Goal: Information Seeking & Learning: Learn about a topic

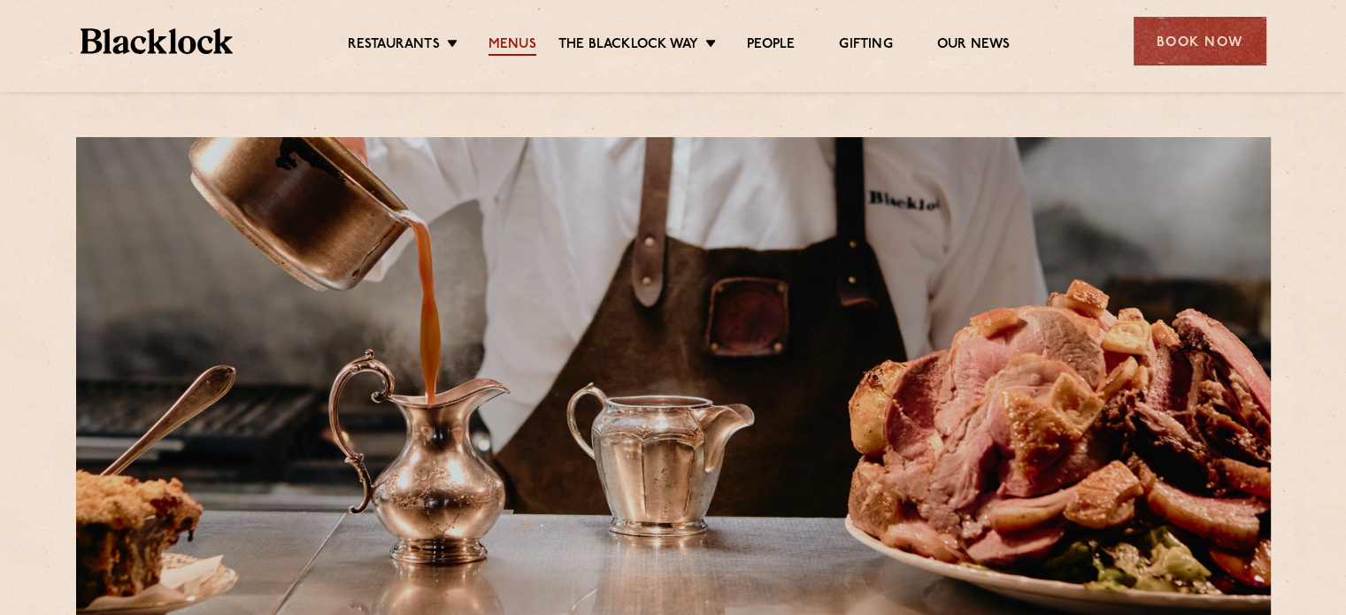
click at [506, 48] on link "Menus" at bounding box center [512, 45] width 48 height 19
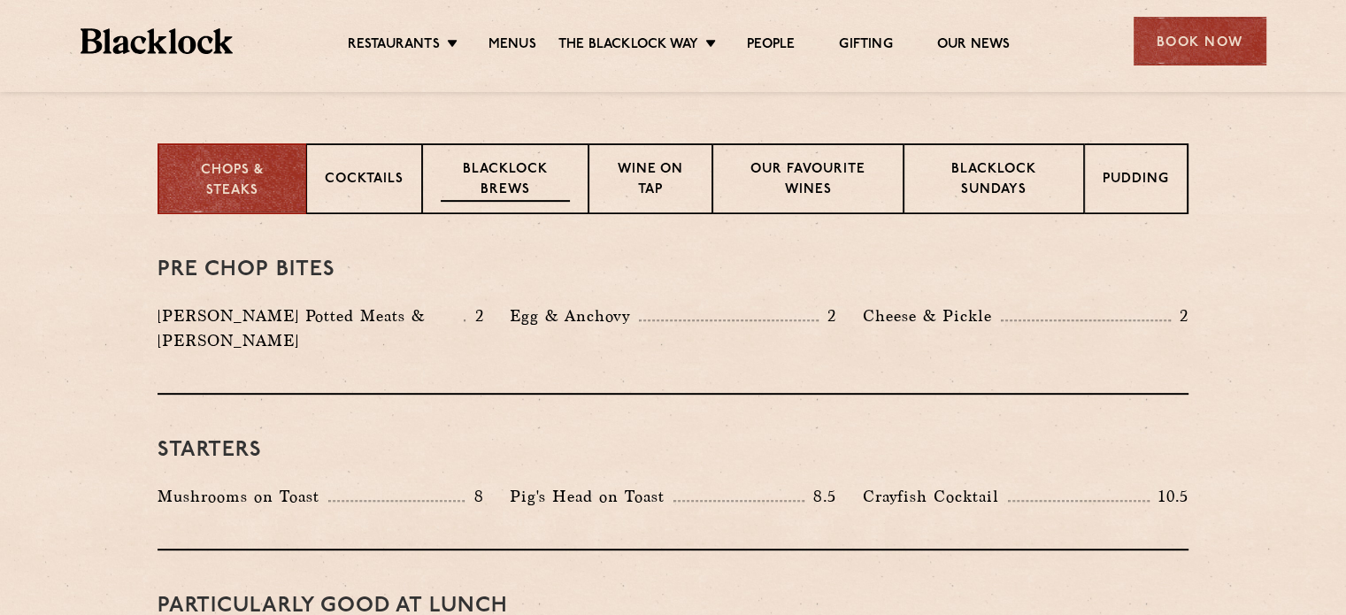
scroll to position [708, 0]
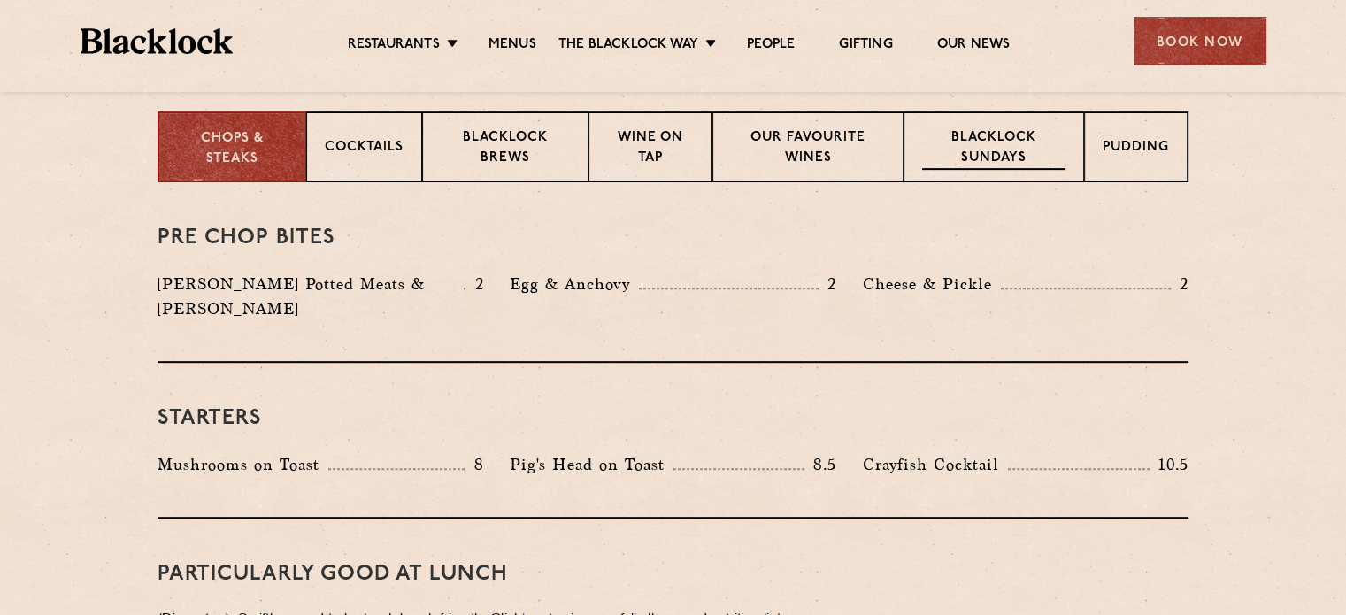
click at [914, 150] on div "Blacklock Sundays" at bounding box center [994, 146] width 181 height 71
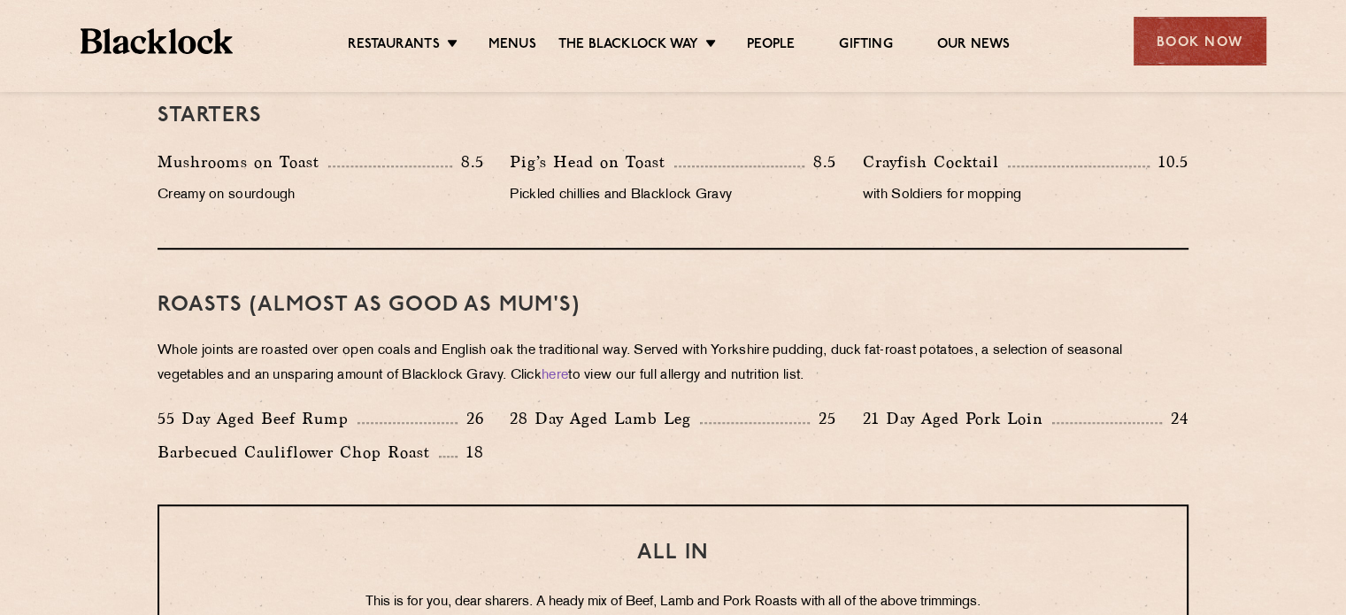
scroll to position [1239, 0]
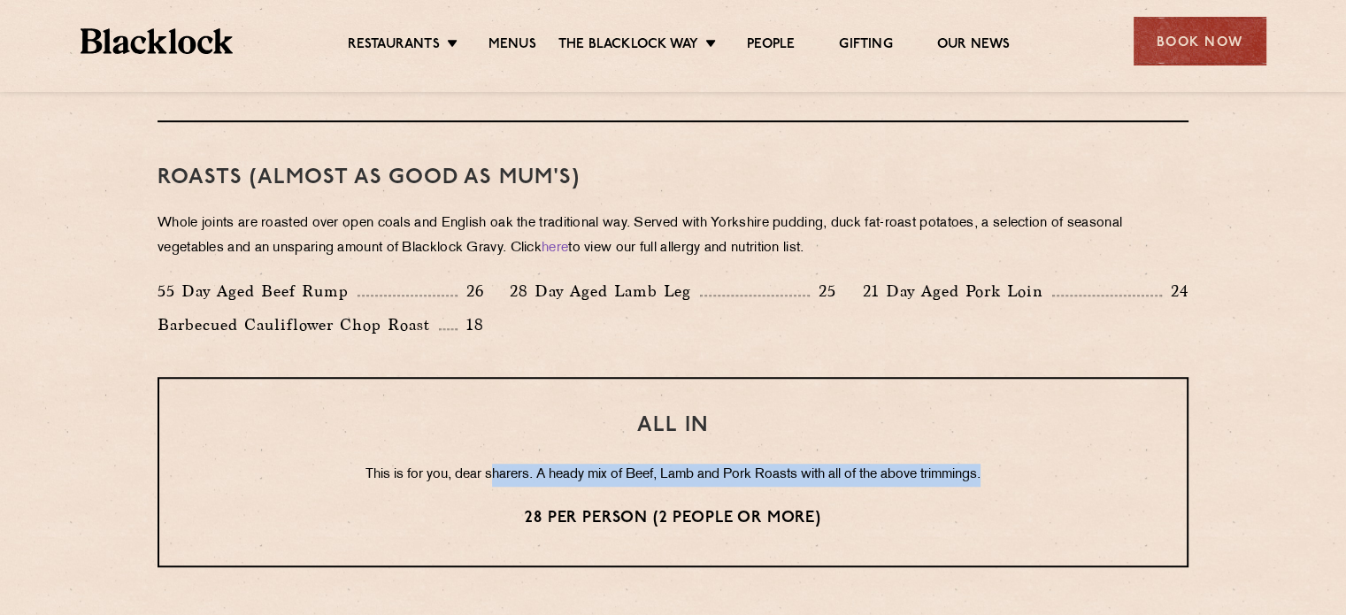
drag, startPoint x: 513, startPoint y: 482, endPoint x: 1106, endPoint y: 484, distance: 592.9
click at [1106, 484] on p "This is for you, dear sharers. A heady mix of Beef, Lamb and Pork Roasts with a…" at bounding box center [673, 475] width 957 height 23
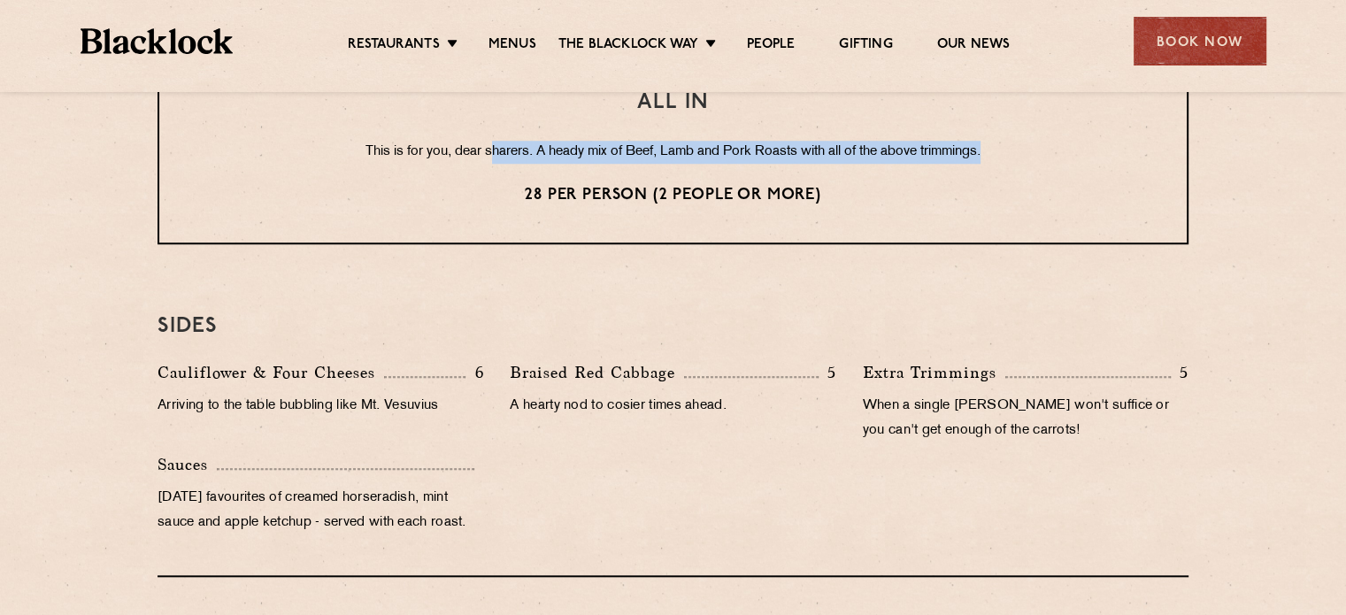
scroll to position [1593, 0]
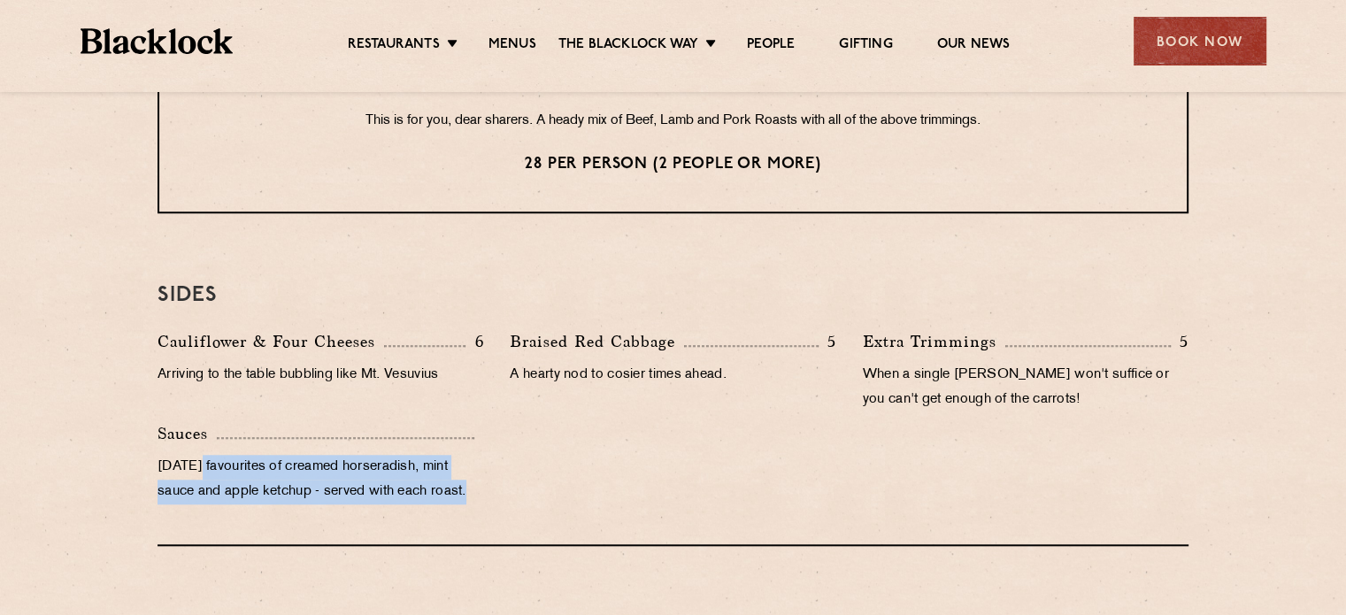
drag, startPoint x: 348, startPoint y: 485, endPoint x: 552, endPoint y: 495, distance: 204.6
click at [552, 495] on div "Cauliflower & Four Cheeses 6 Arriving to the table bubbling like Mt. Vesuvius B…" at bounding box center [672, 421] width 1057 height 184
click at [538, 505] on div "Cauliflower & Four Cheeses 6 Arriving to the table bubbling like Mt. Vesuvius B…" at bounding box center [672, 421] width 1057 height 184
click at [341, 456] on p "[DATE] favourites of creamed horseradish, mint sauce and apple ketchup - served…" at bounding box center [321, 480] width 326 height 50
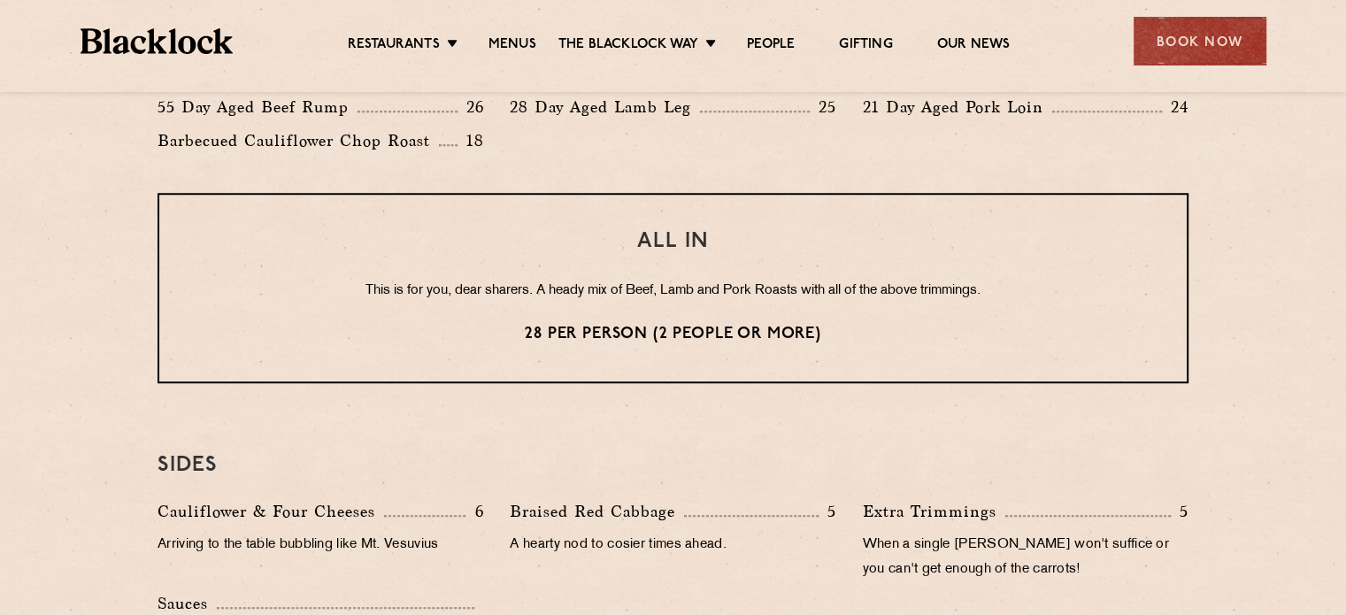
scroll to position [1416, 0]
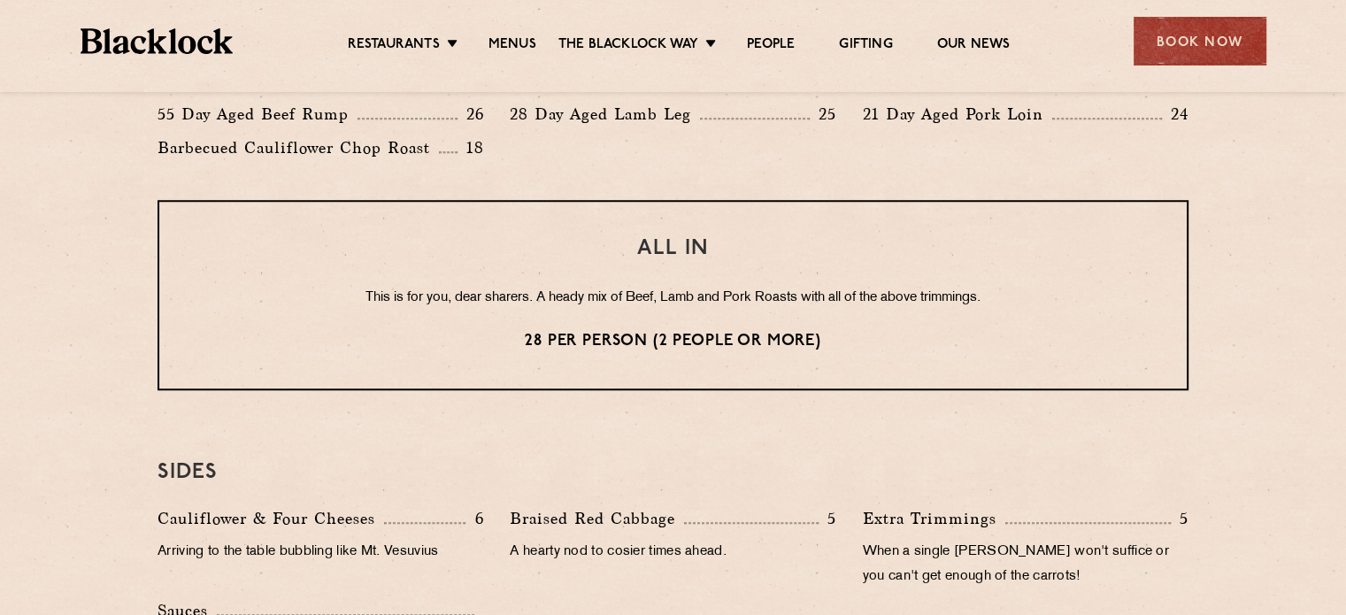
click at [644, 354] on div "ALL IN This is for you, dear sharers. A heady mix of Beef, Lamb and Pork Roasts…" at bounding box center [673, 295] width 1031 height 190
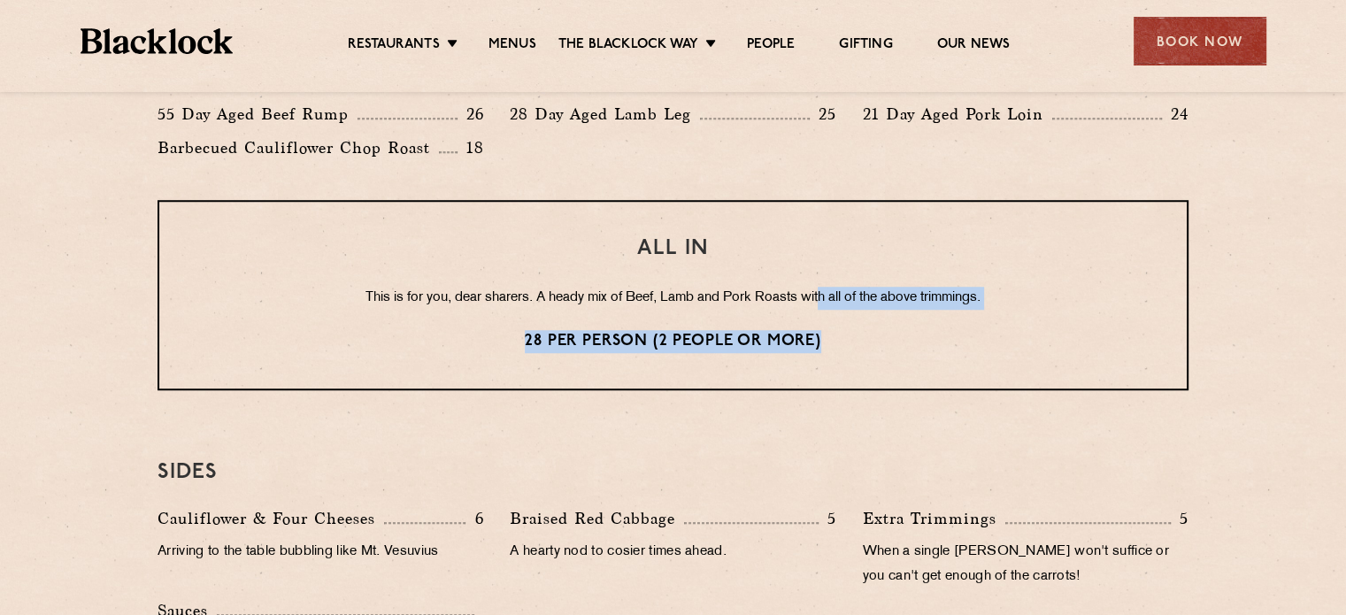
drag, startPoint x: 819, startPoint y: 296, endPoint x: 1012, endPoint y: 309, distance: 193.3
click at [1012, 309] on div "ALL IN This is for you, dear sharers. A heady mix of Beef, Lamb and Pork Roasts…" at bounding box center [673, 295] width 1031 height 190
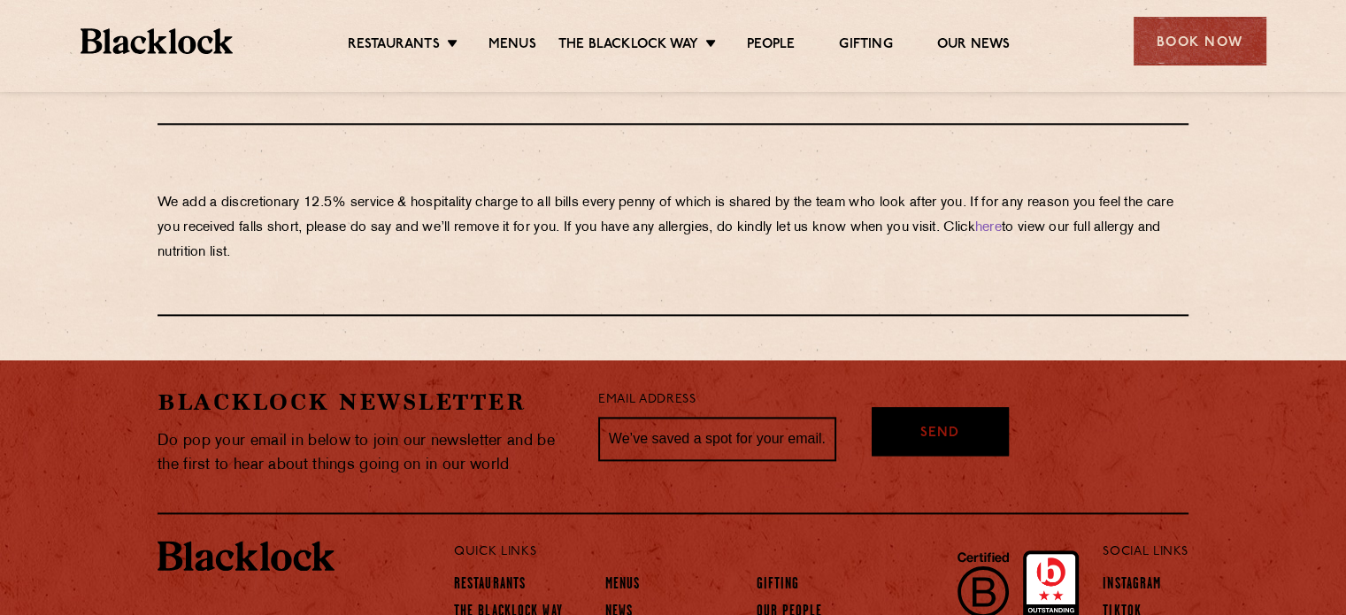
scroll to position [2141, 0]
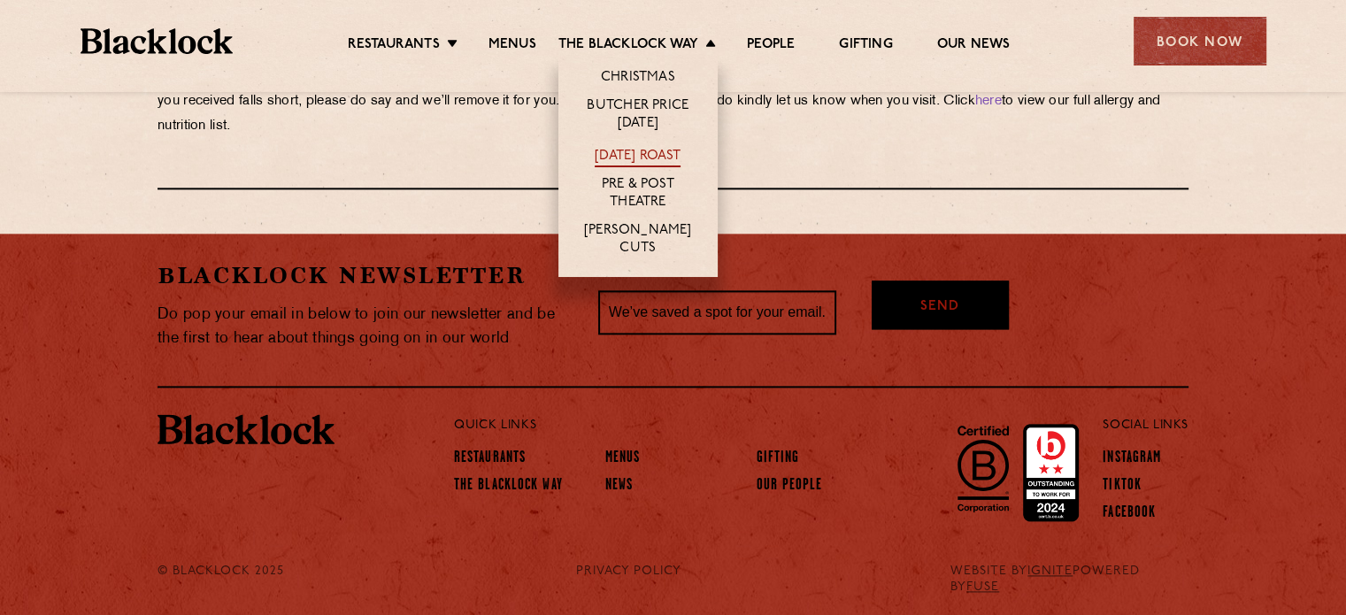
click at [649, 158] on link "[DATE] Roast" at bounding box center [638, 157] width 86 height 19
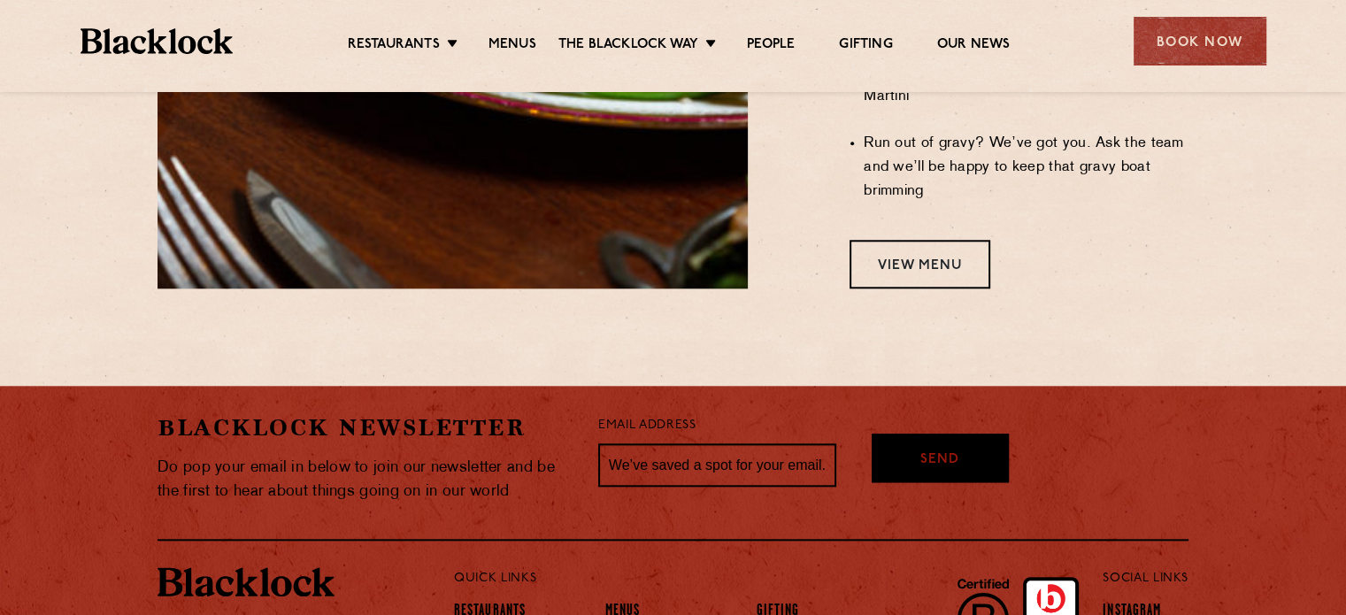
scroll to position [1814, 0]
